Goal: Task Accomplishment & Management: Manage account settings

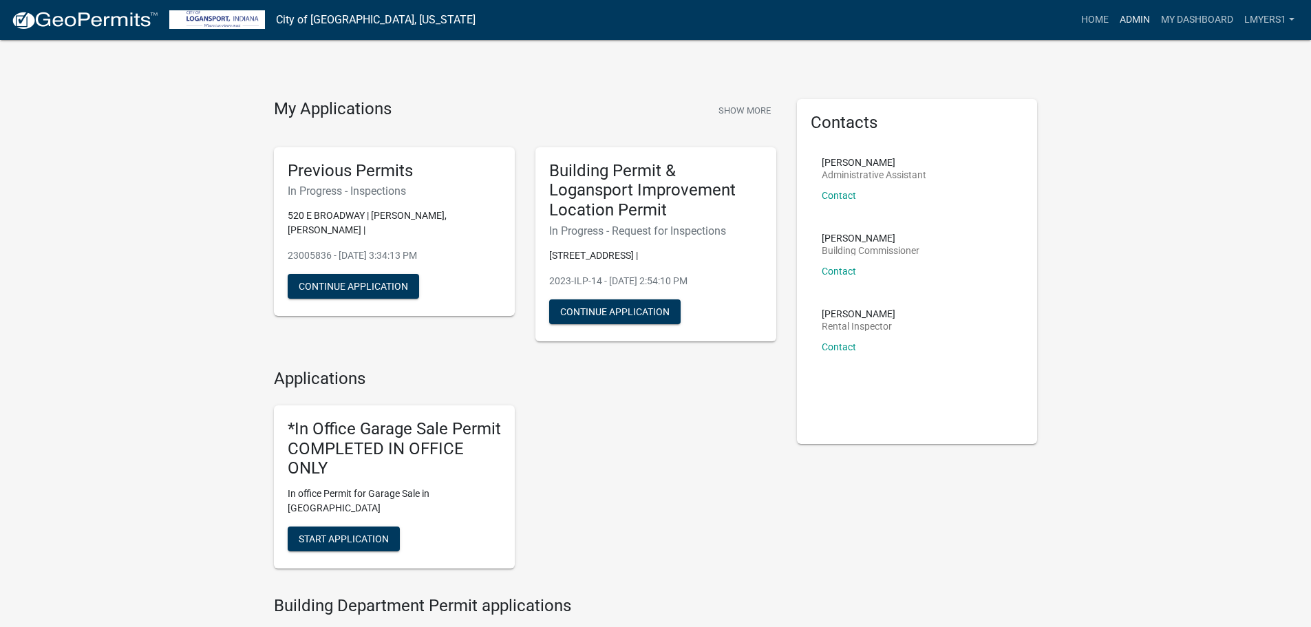
click at [1135, 21] on link "Admin" at bounding box center [1134, 20] width 41 height 26
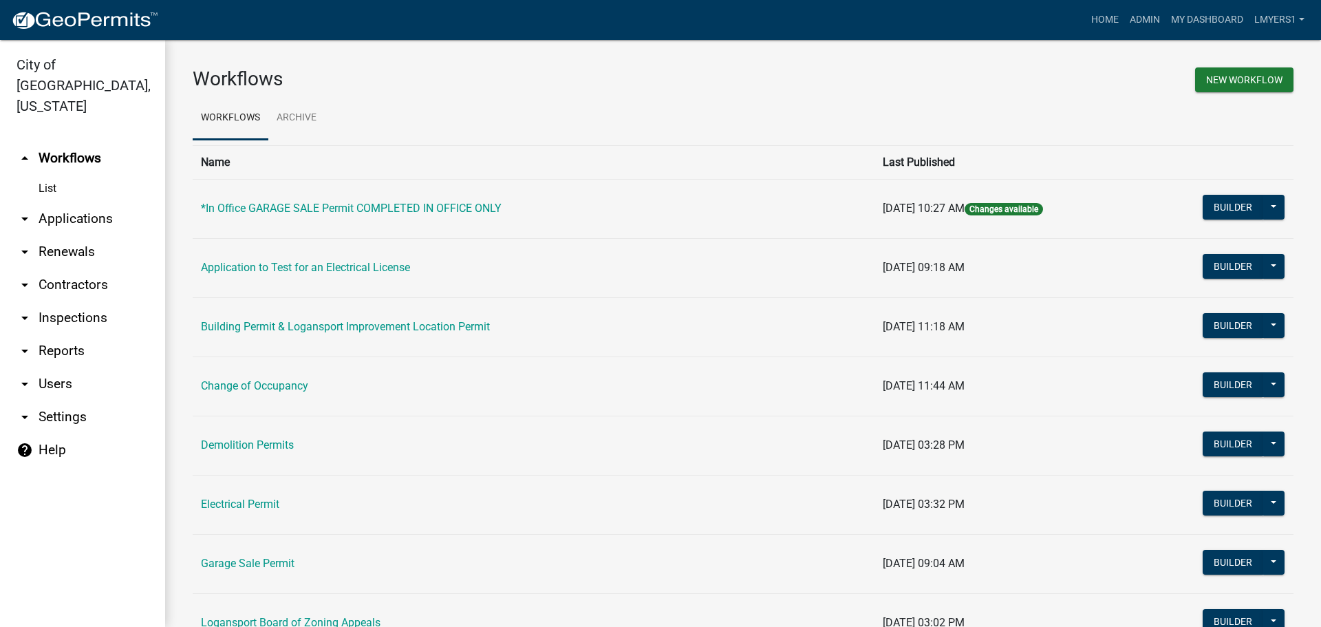
click at [65, 203] on link "arrow_drop_down Applications" at bounding box center [82, 218] width 165 height 33
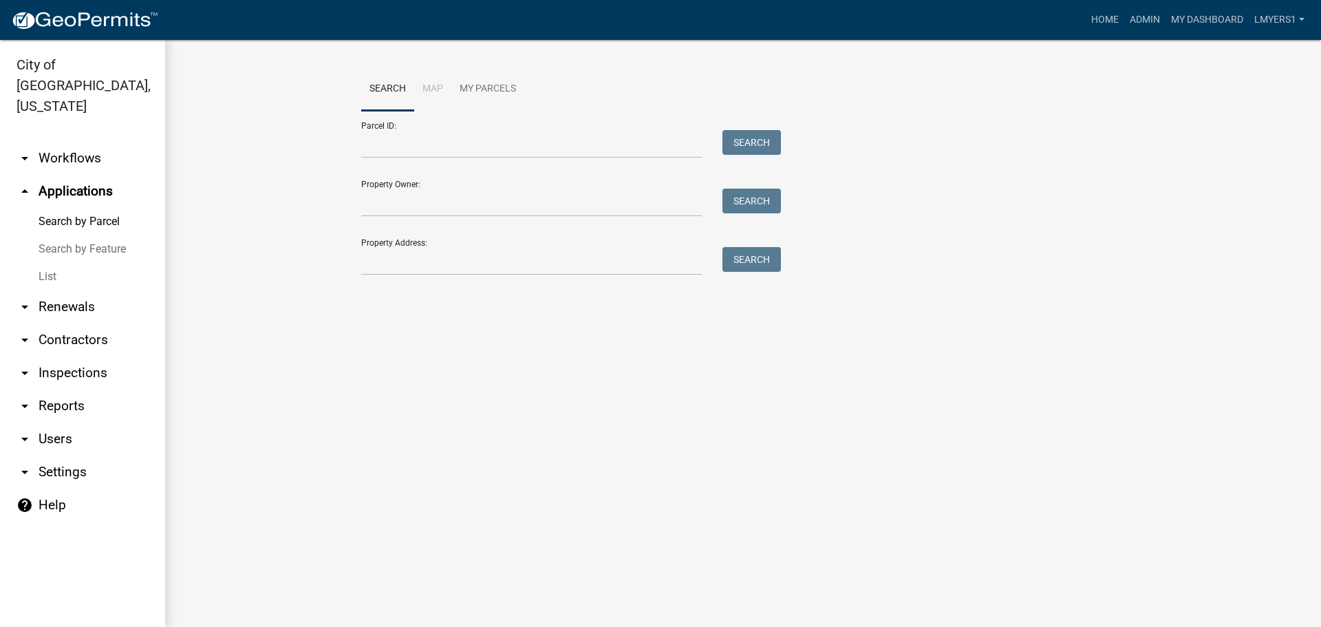
click at [52, 266] on link "List" at bounding box center [82, 277] width 165 height 28
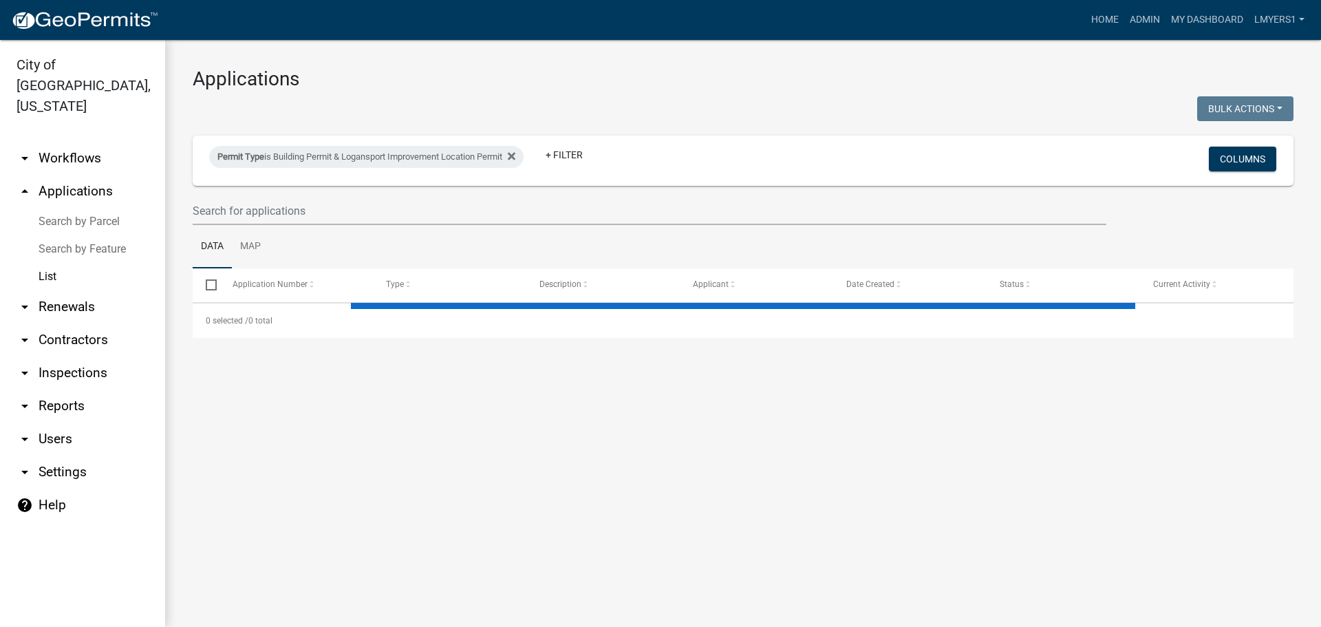
click at [52, 263] on link "List" at bounding box center [82, 277] width 165 height 28
select select "3: 100"
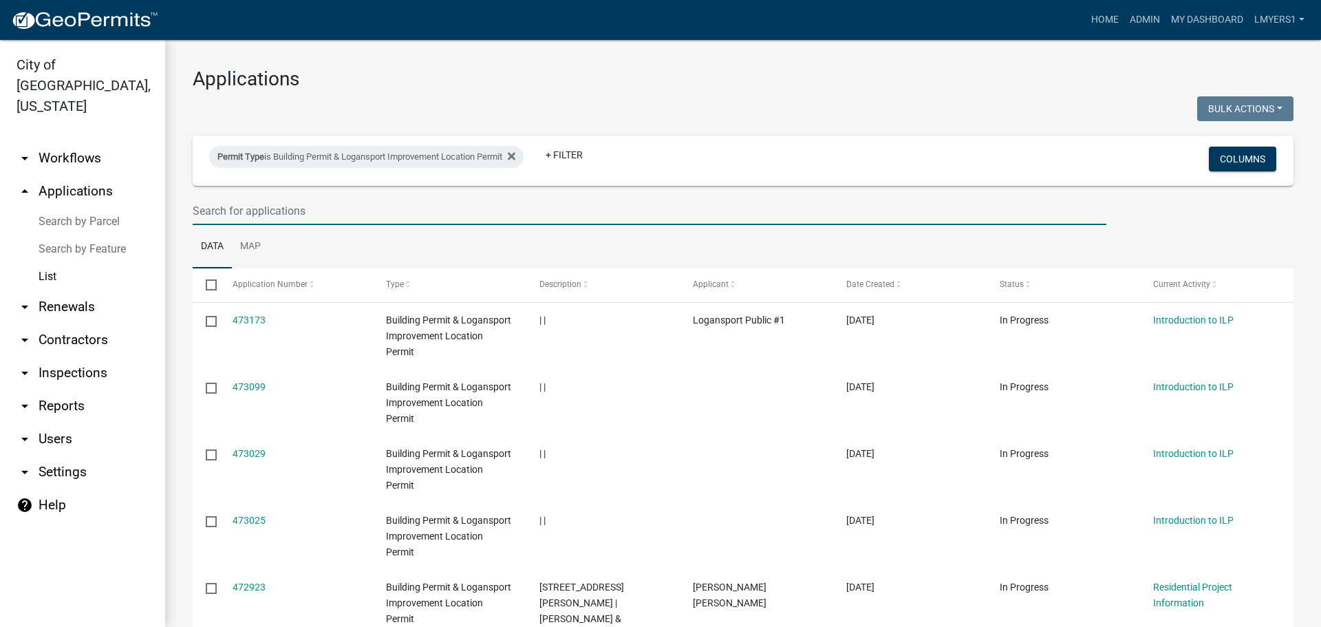
click at [284, 205] on input "text" at bounding box center [650, 211] width 914 height 28
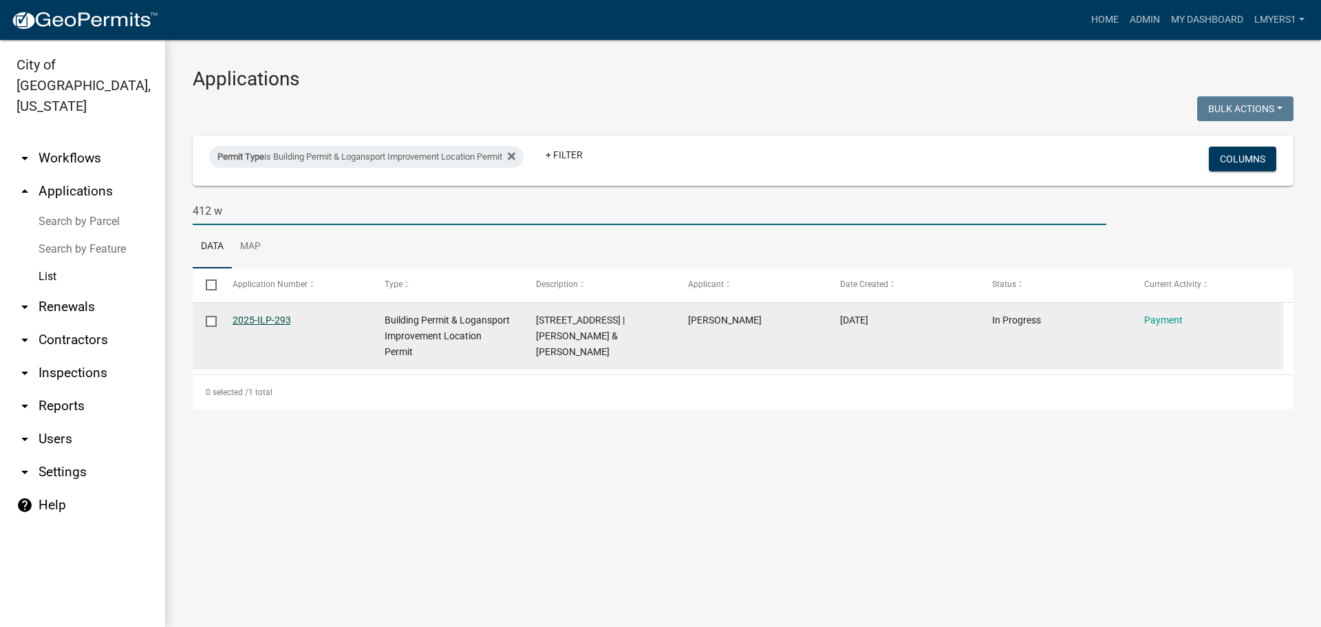
type input "412 w"
click at [269, 321] on link "2025-ILP-293" at bounding box center [262, 320] width 59 height 11
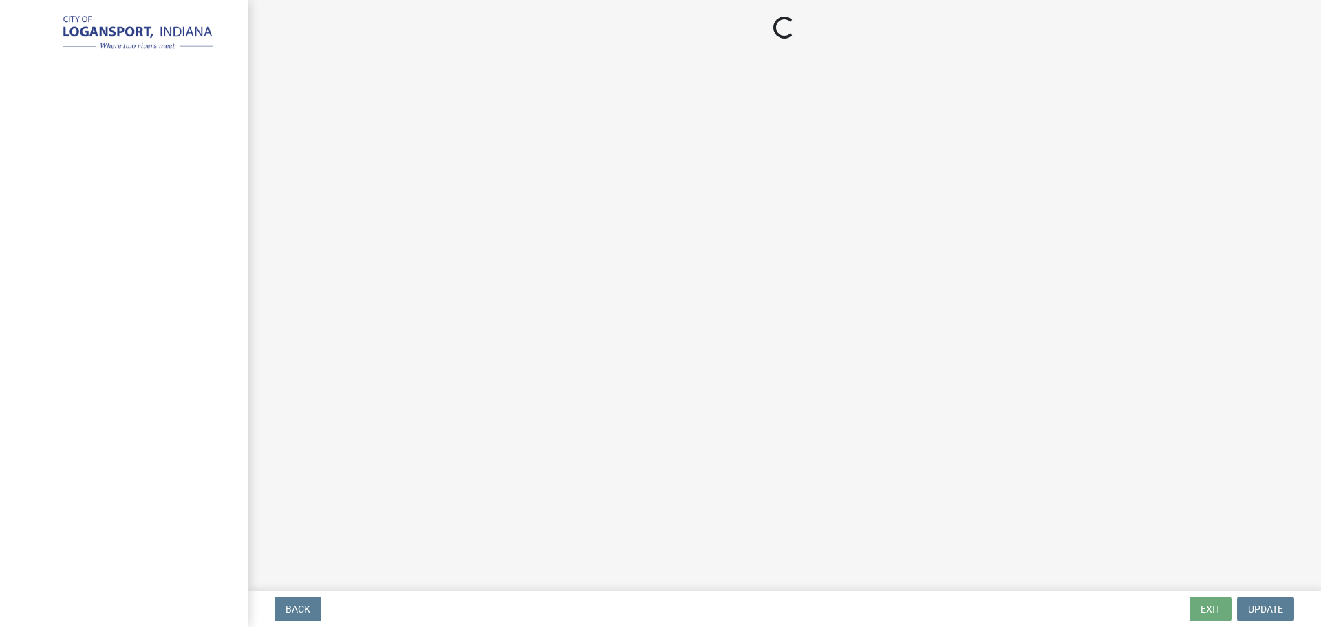
select select "3: 3"
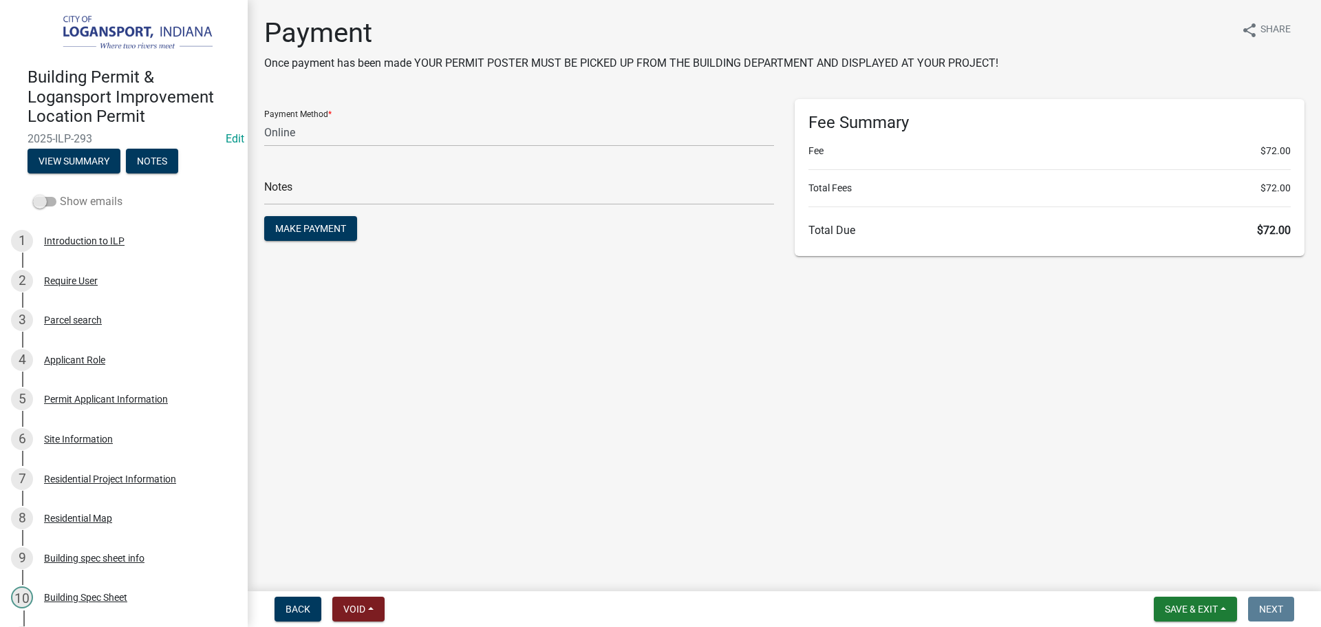
click at [45, 204] on span at bounding box center [44, 202] width 23 height 10
click at [60, 193] on input "Show emails" at bounding box center [60, 193] width 0 height 0
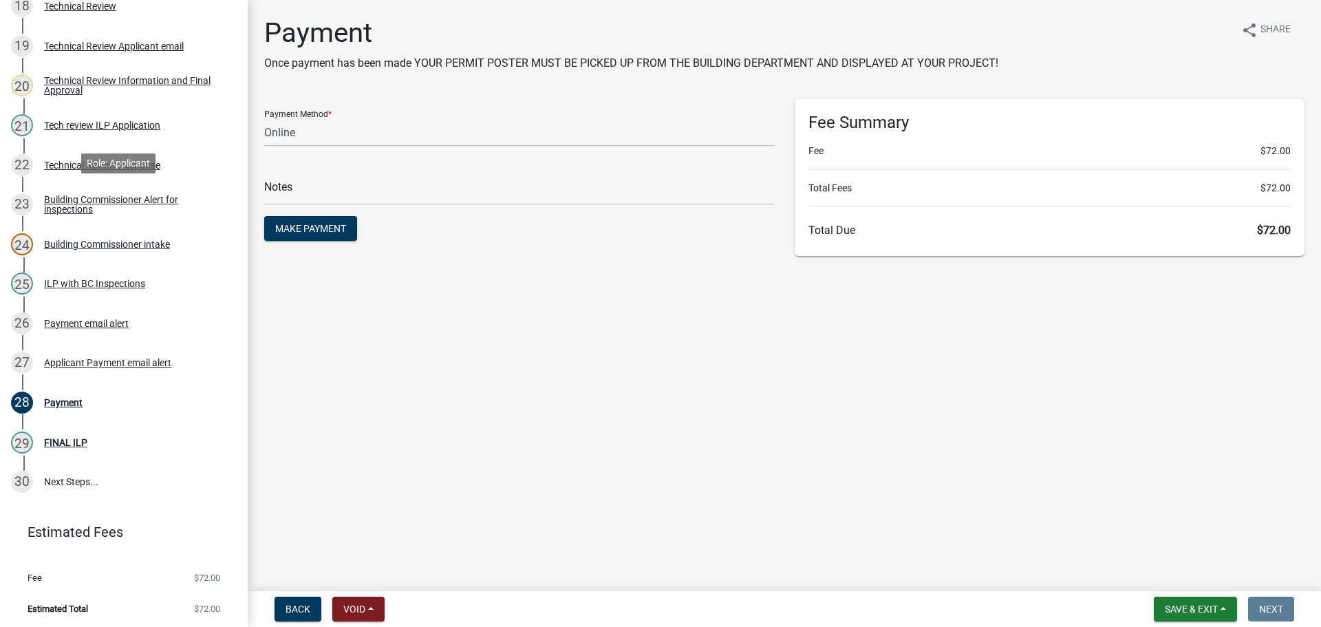
scroll to position [909, 0]
click at [67, 357] on div "Applicant Payment email alert" at bounding box center [107, 362] width 127 height 10
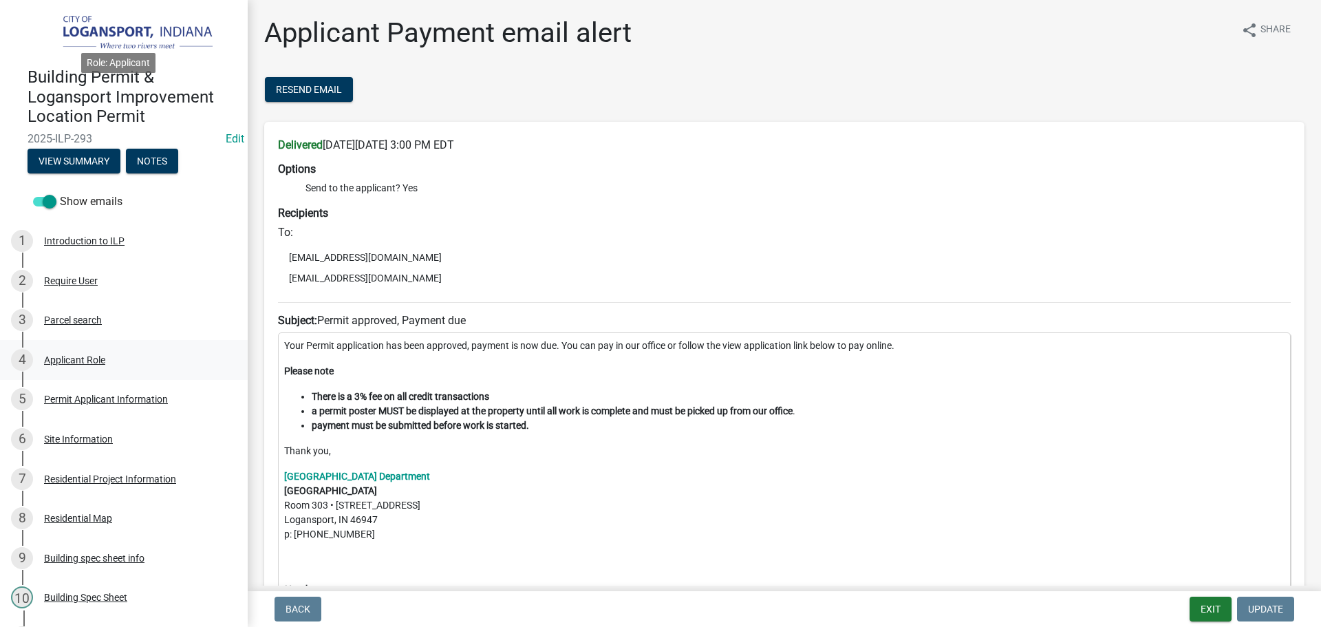
scroll to position [688, 0]
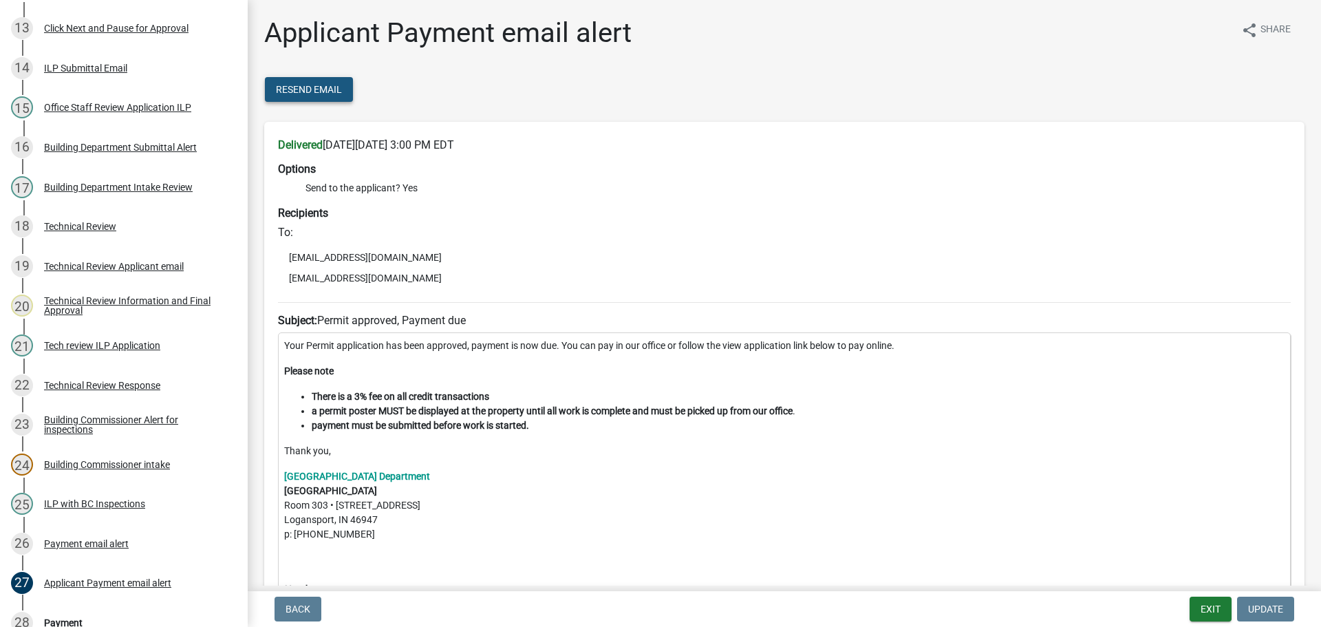
click at [292, 95] on span "Resend Email" at bounding box center [309, 89] width 66 height 11
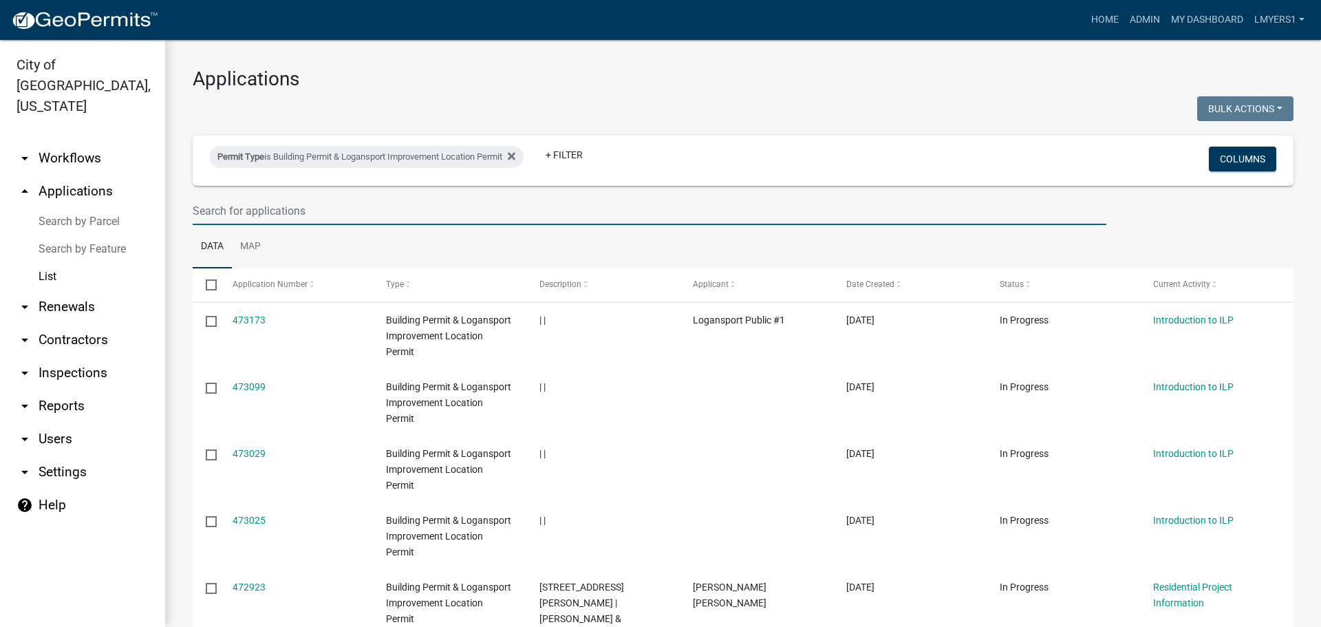
select select "3: 100"
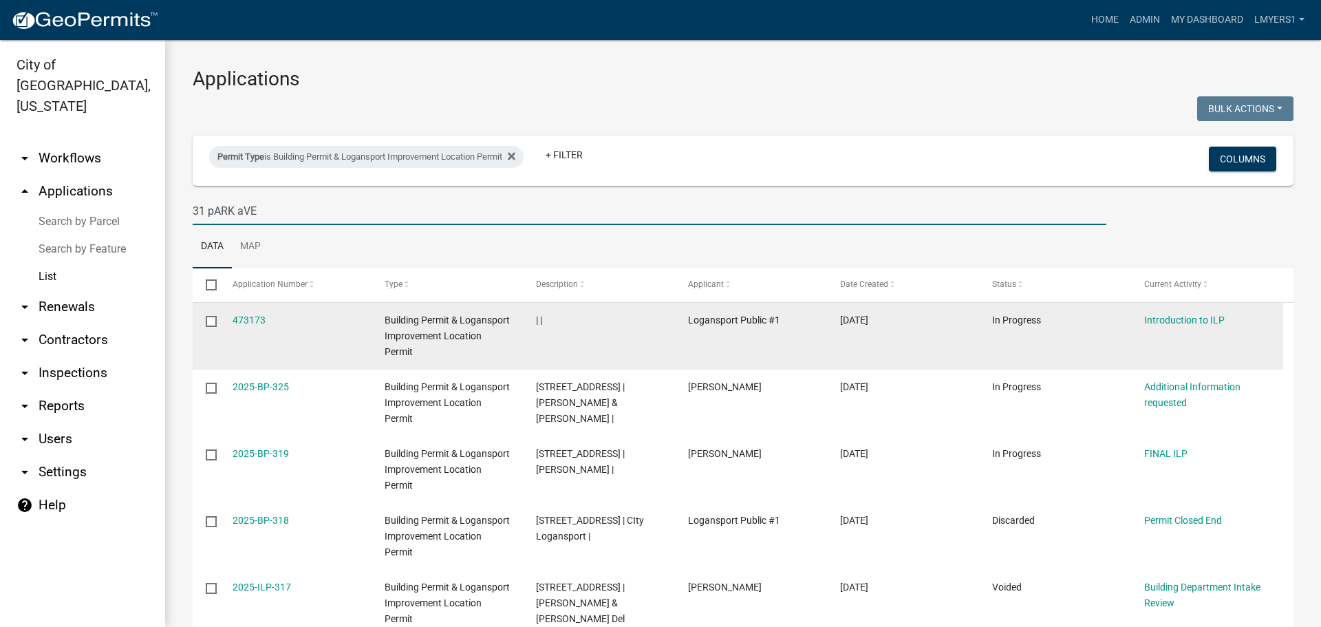
type input "31 pARK aVE"
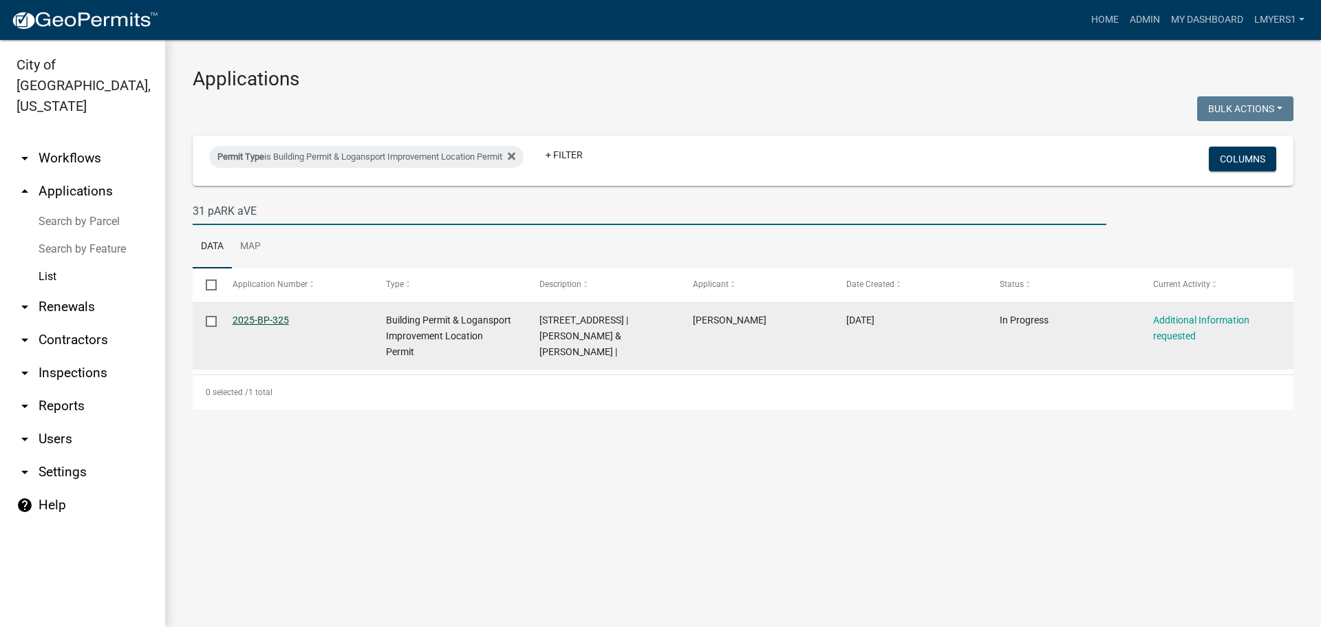
click at [279, 324] on link "2025-BP-325" at bounding box center [261, 320] width 56 height 11
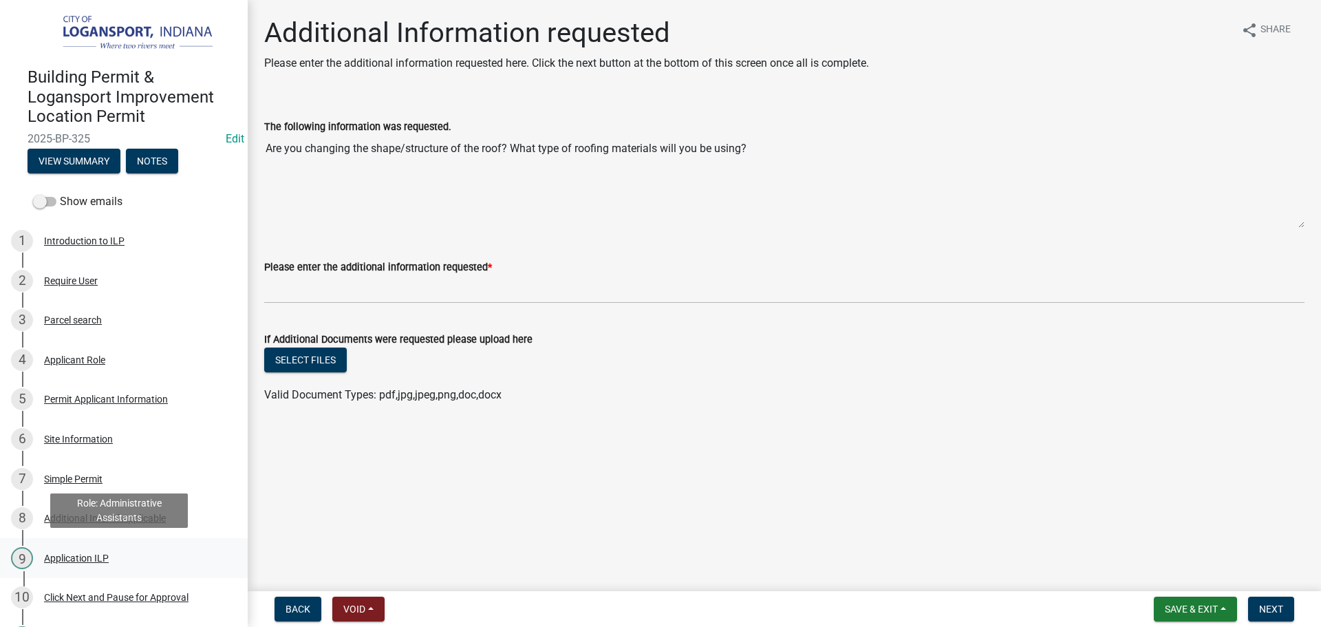
click at [87, 555] on div "Application ILP" at bounding box center [76, 558] width 65 height 10
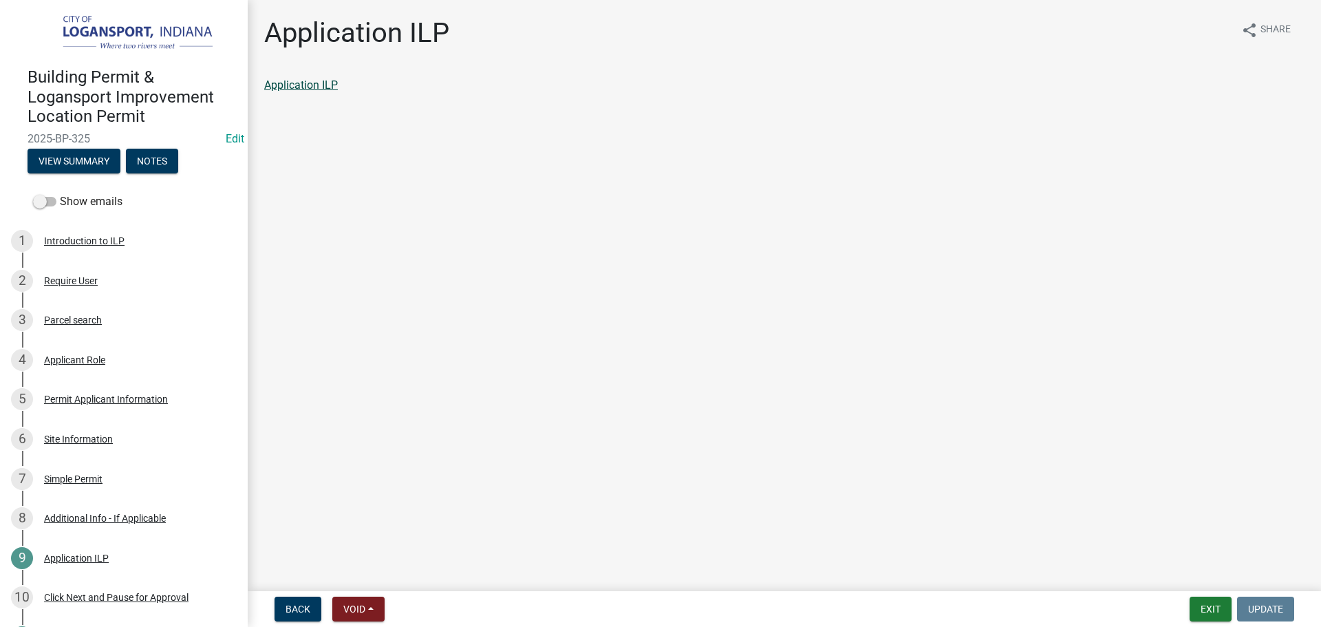
click at [294, 84] on link "Application ILP" at bounding box center [301, 84] width 74 height 13
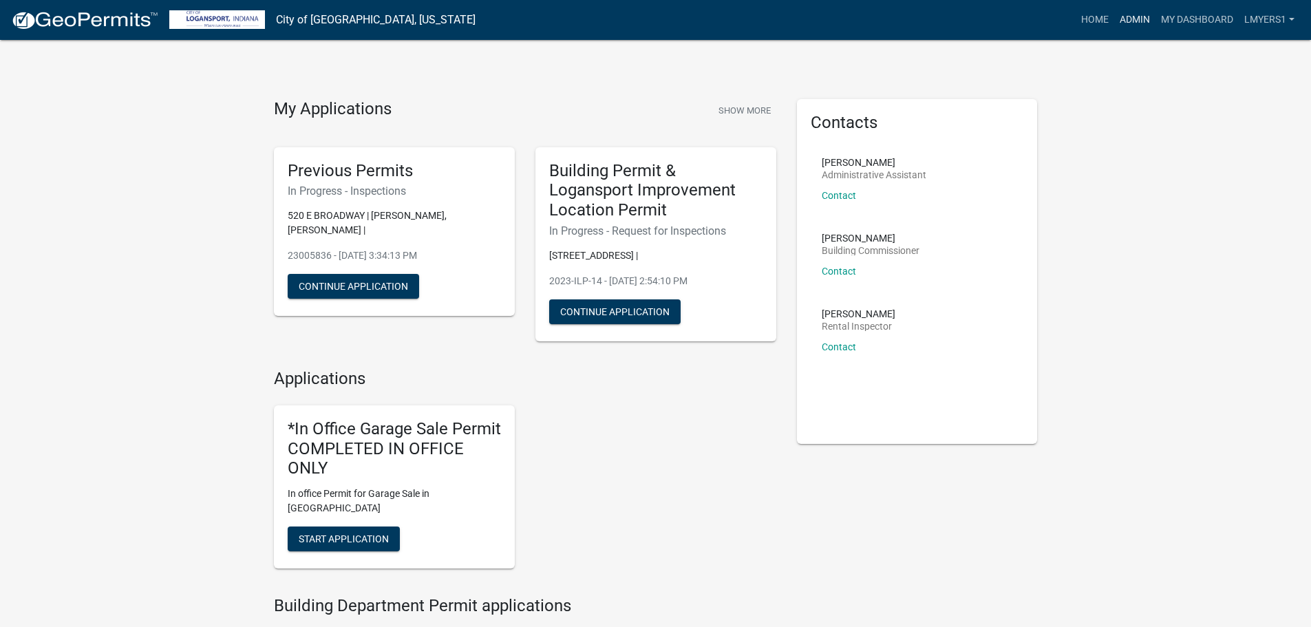
click at [1134, 26] on link "Admin" at bounding box center [1134, 20] width 41 height 26
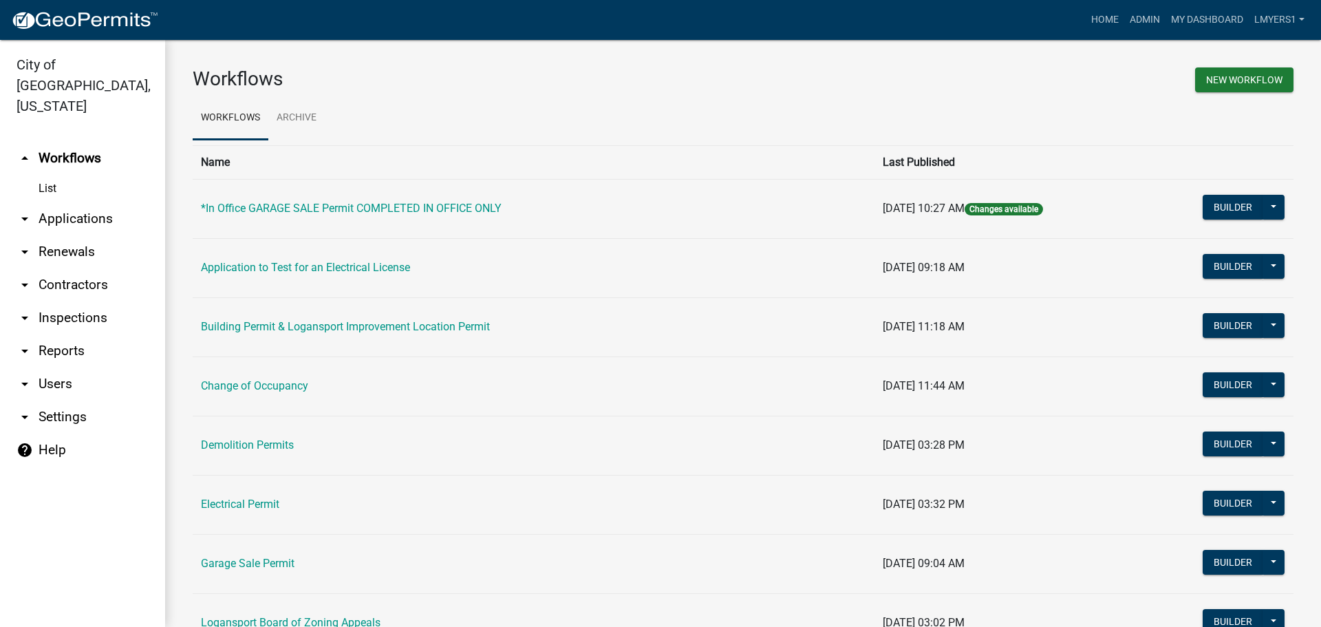
click at [84, 202] on link "arrow_drop_down Applications" at bounding box center [82, 218] width 165 height 33
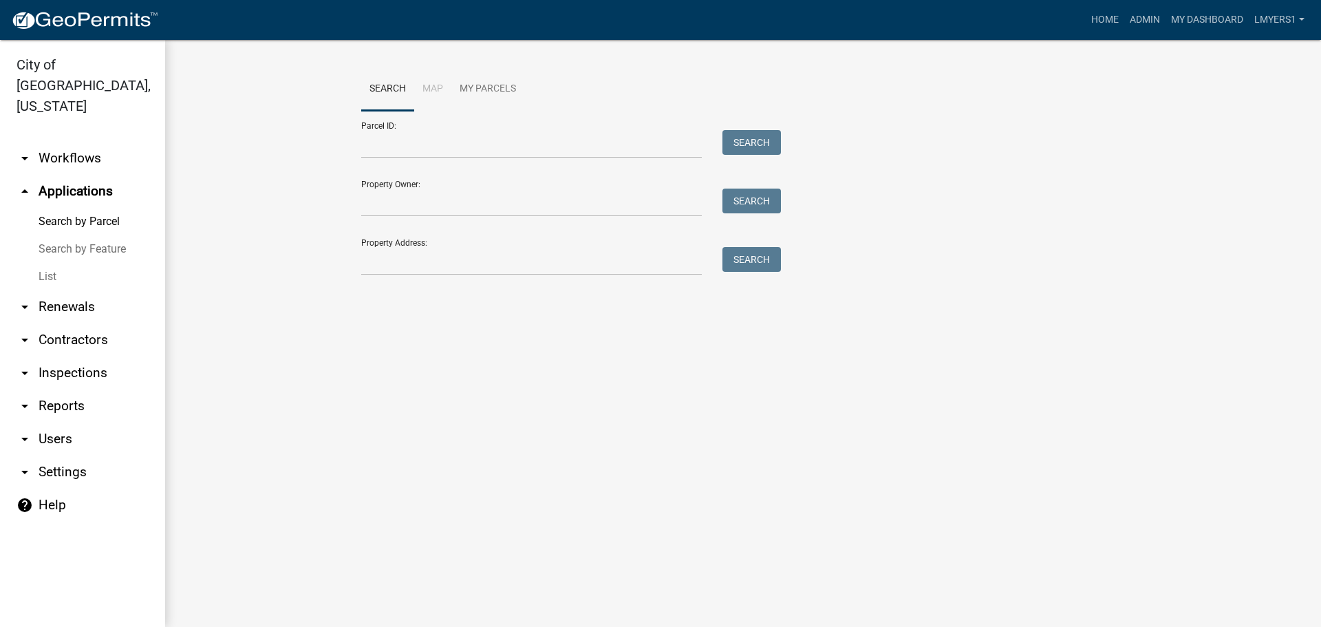
click at [58, 142] on link "arrow_drop_down Workflows" at bounding box center [82, 158] width 165 height 33
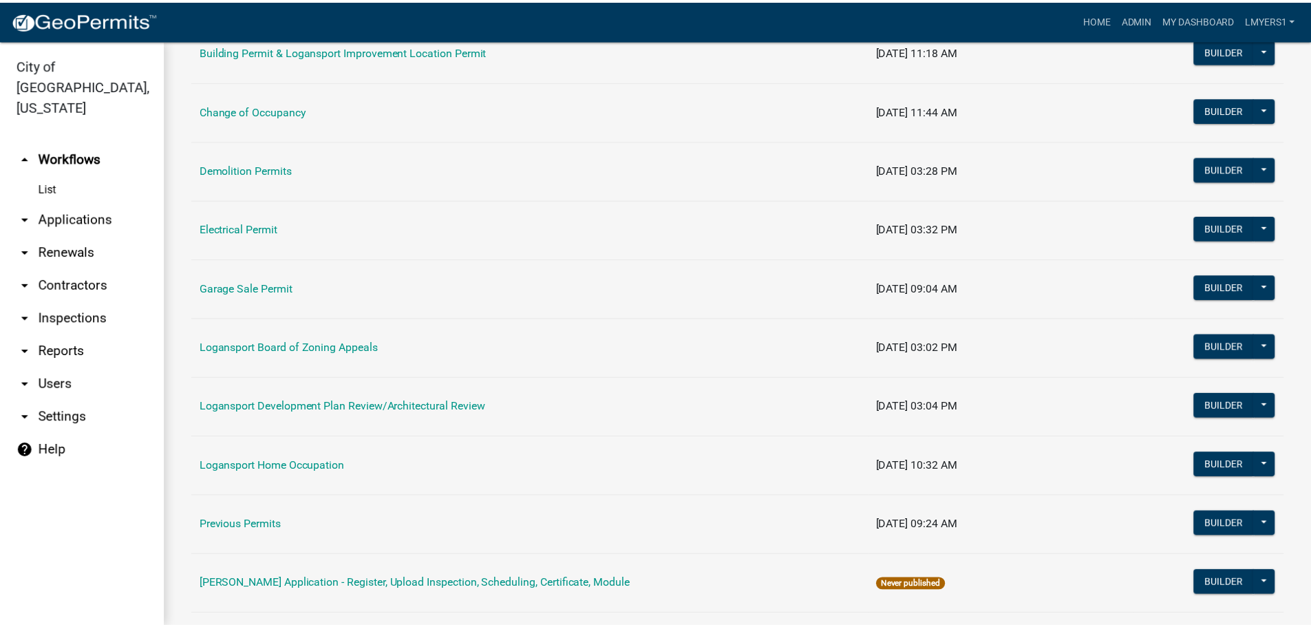
scroll to position [344, 0]
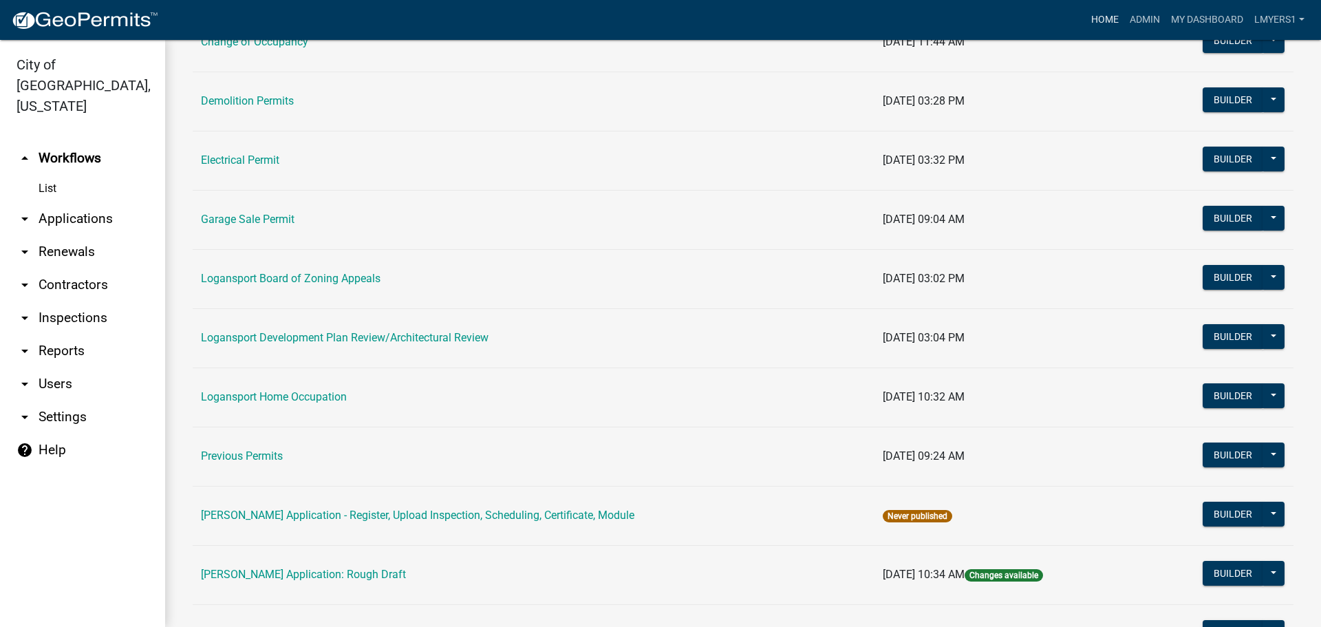
click at [1106, 15] on link "Home" at bounding box center [1105, 20] width 39 height 26
